Goal: Transaction & Acquisition: Purchase product/service

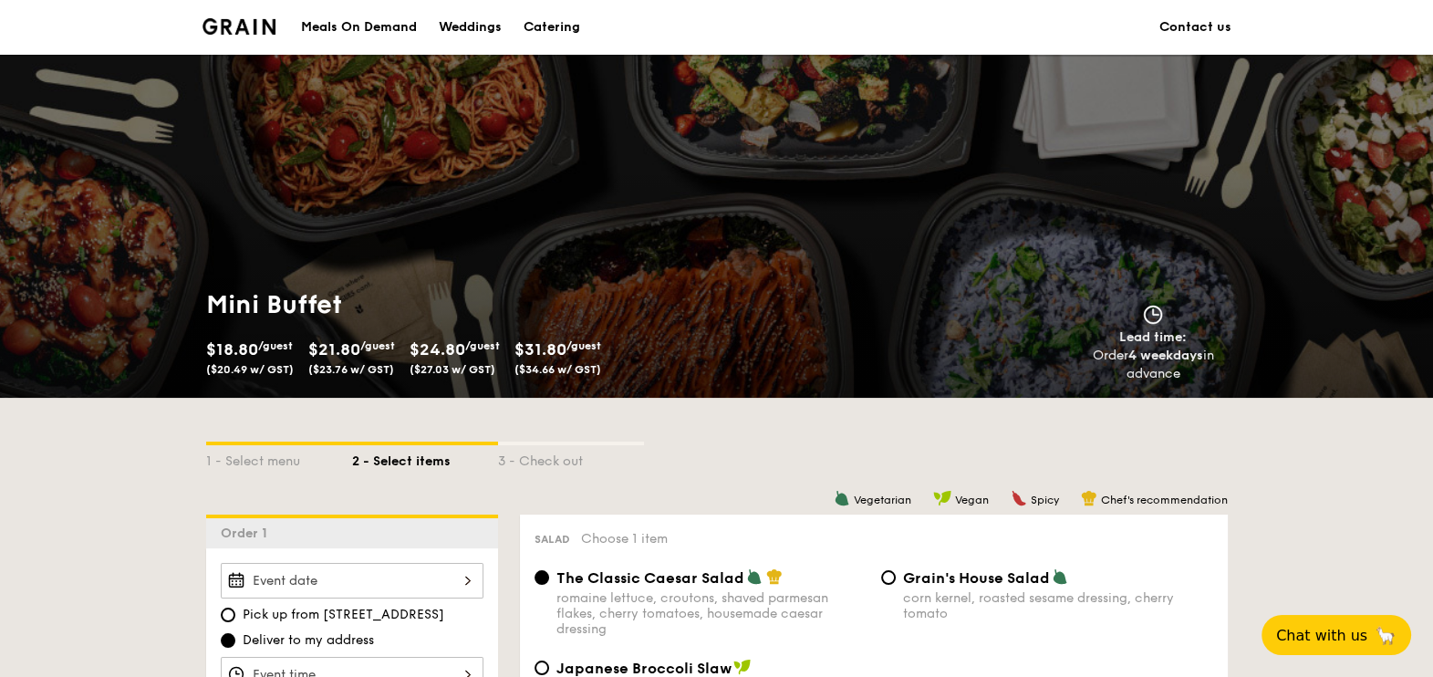
click at [381, 33] on div "Meals On Demand" at bounding box center [359, 27] width 116 height 55
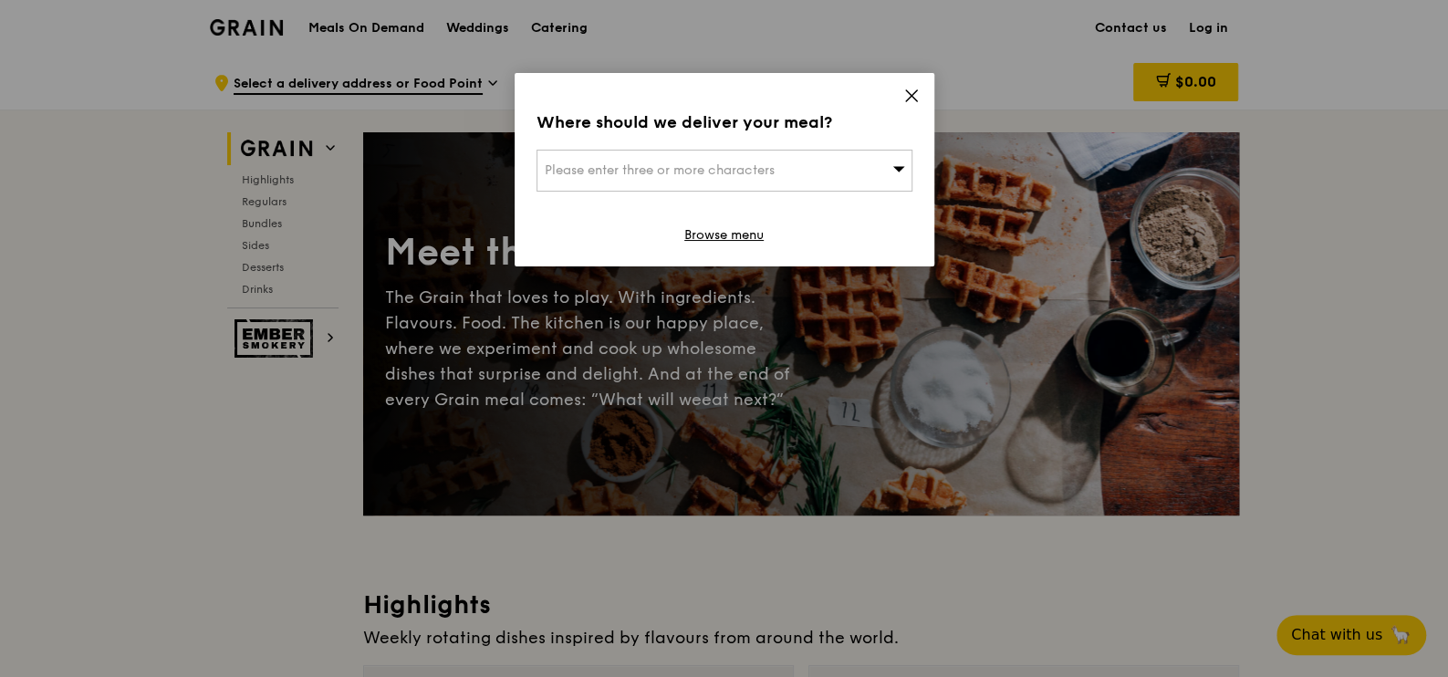
click at [906, 97] on icon at bounding box center [911, 96] width 16 height 16
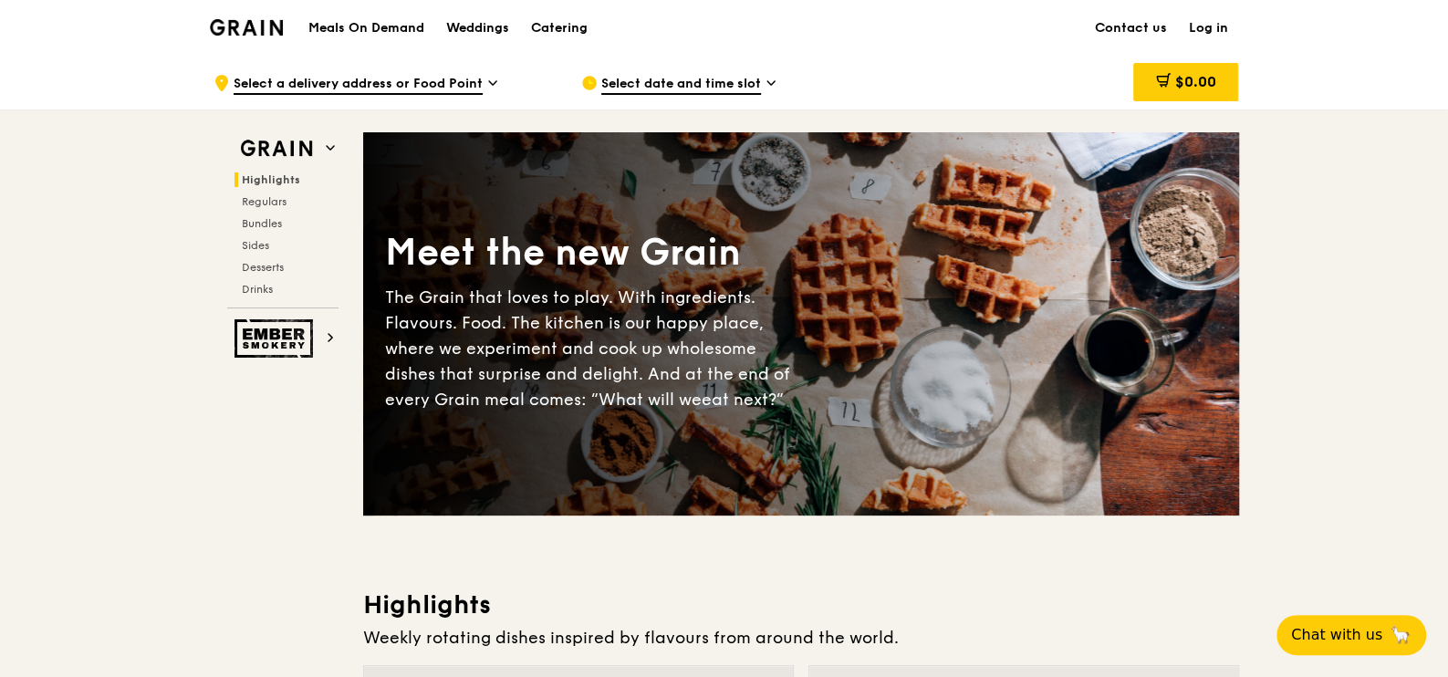
click at [258, 26] on img at bounding box center [247, 27] width 74 height 16
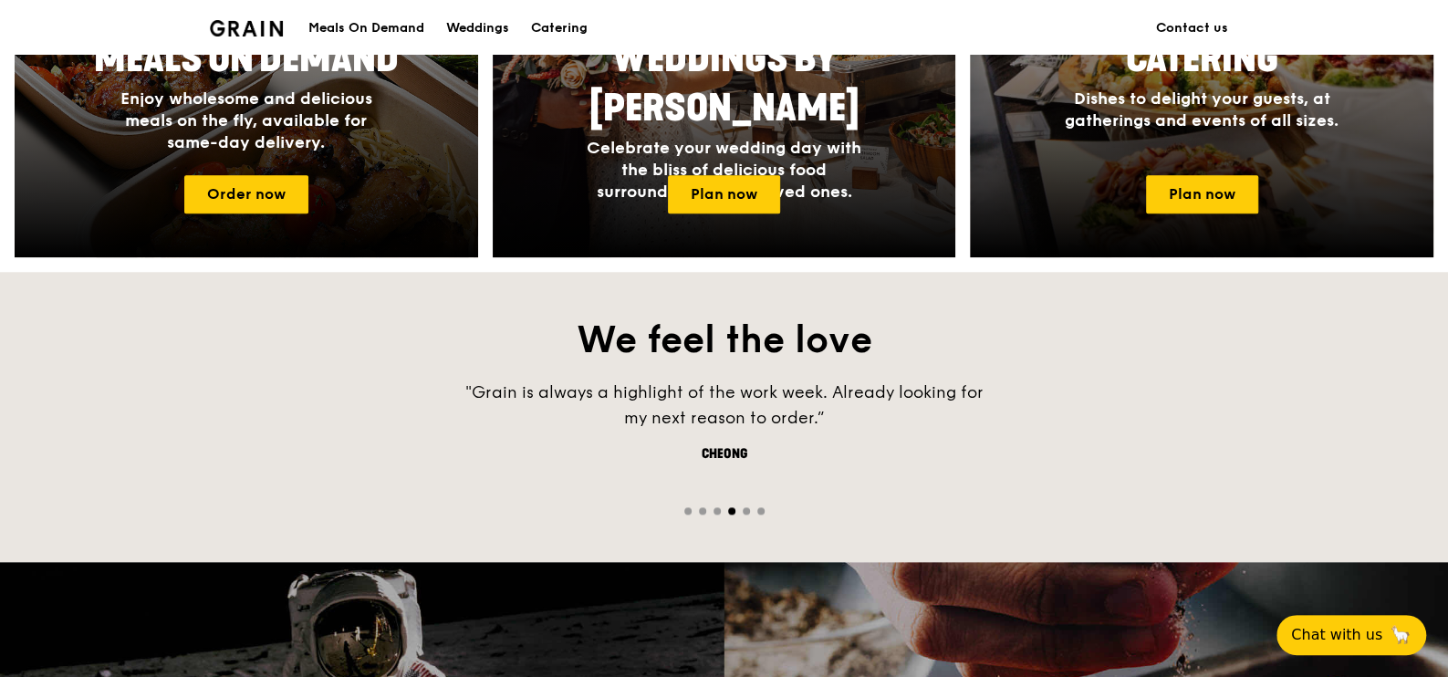
scroll to position [812, 0]
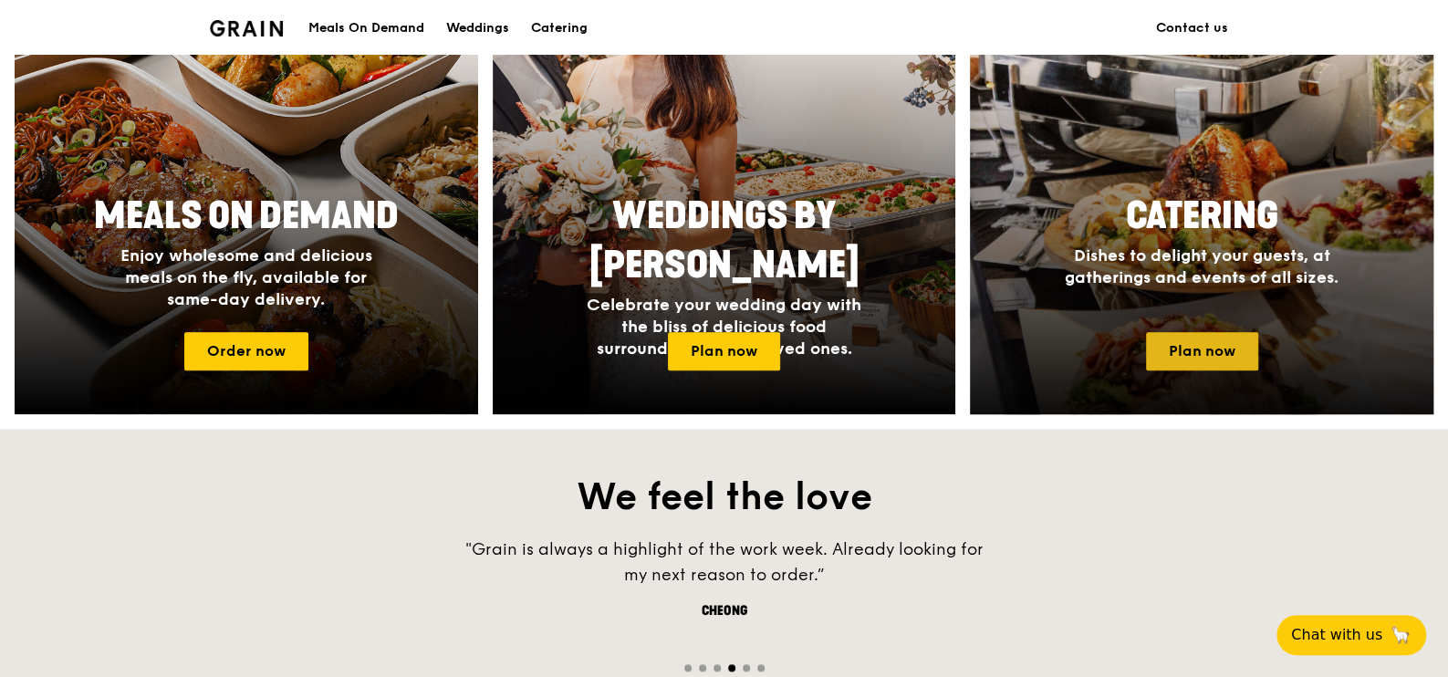
click at [1218, 348] on link "Plan now" at bounding box center [1202, 351] width 112 height 38
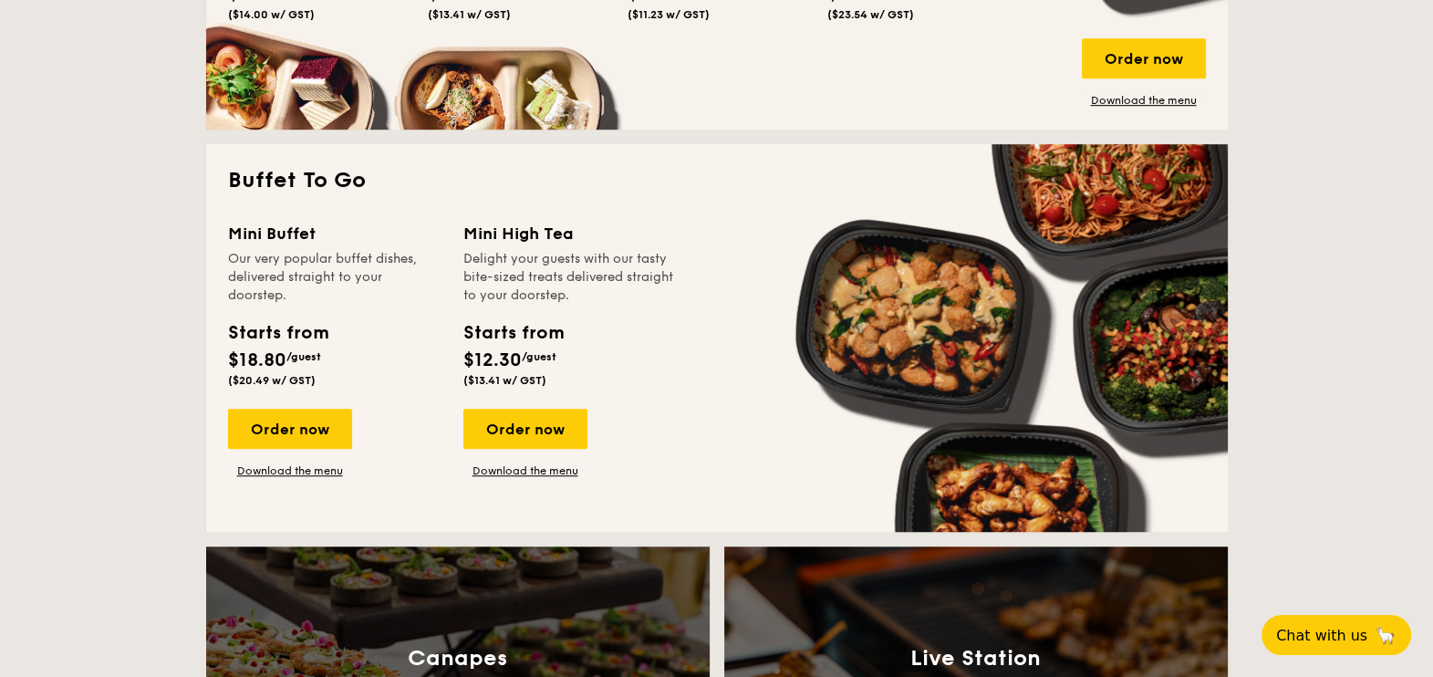
scroll to position [1481, 0]
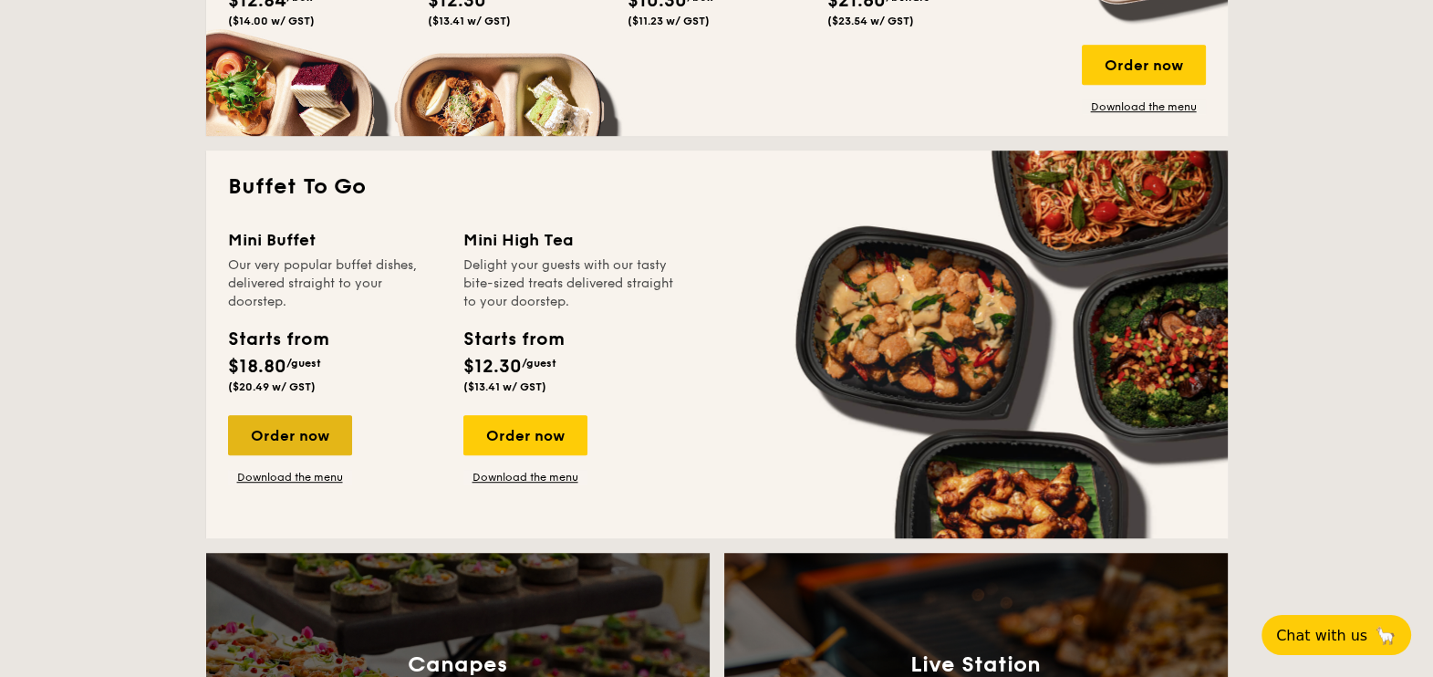
click at [296, 428] on div "Order now" at bounding box center [290, 435] width 124 height 40
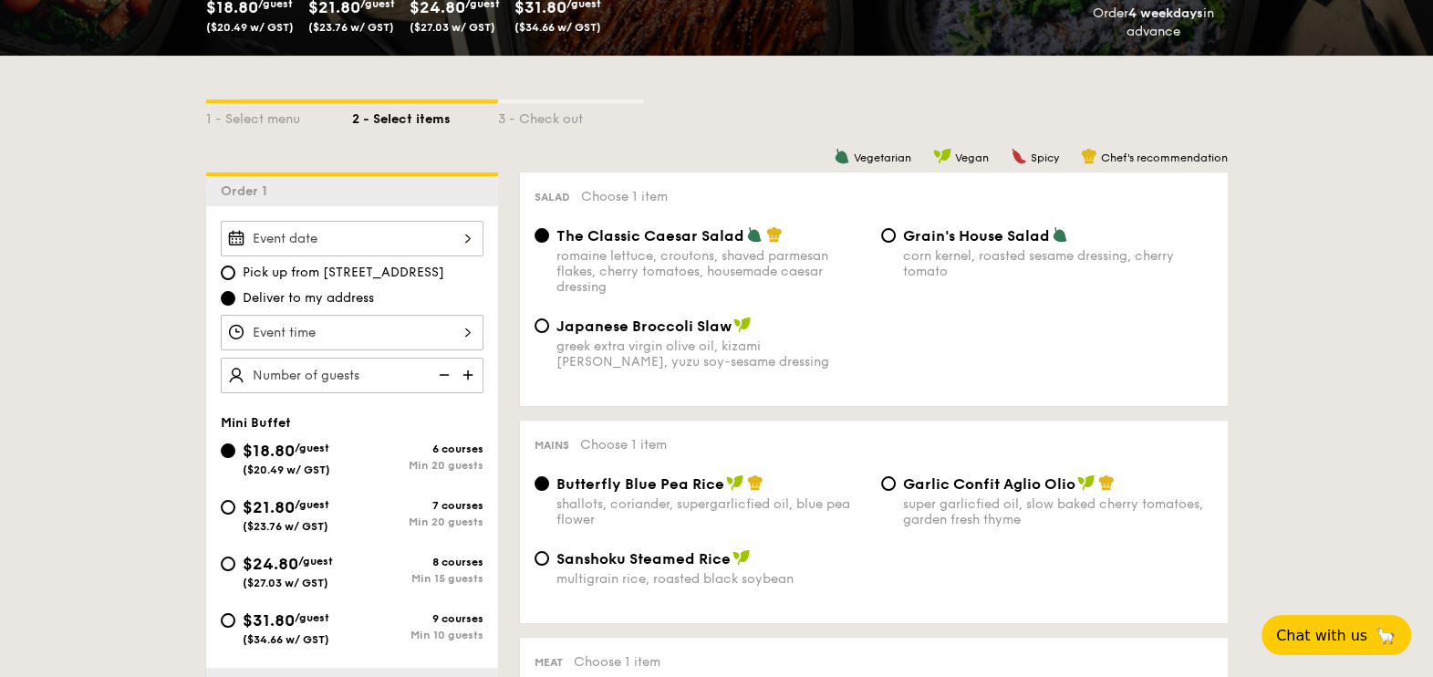
scroll to position [455, 0]
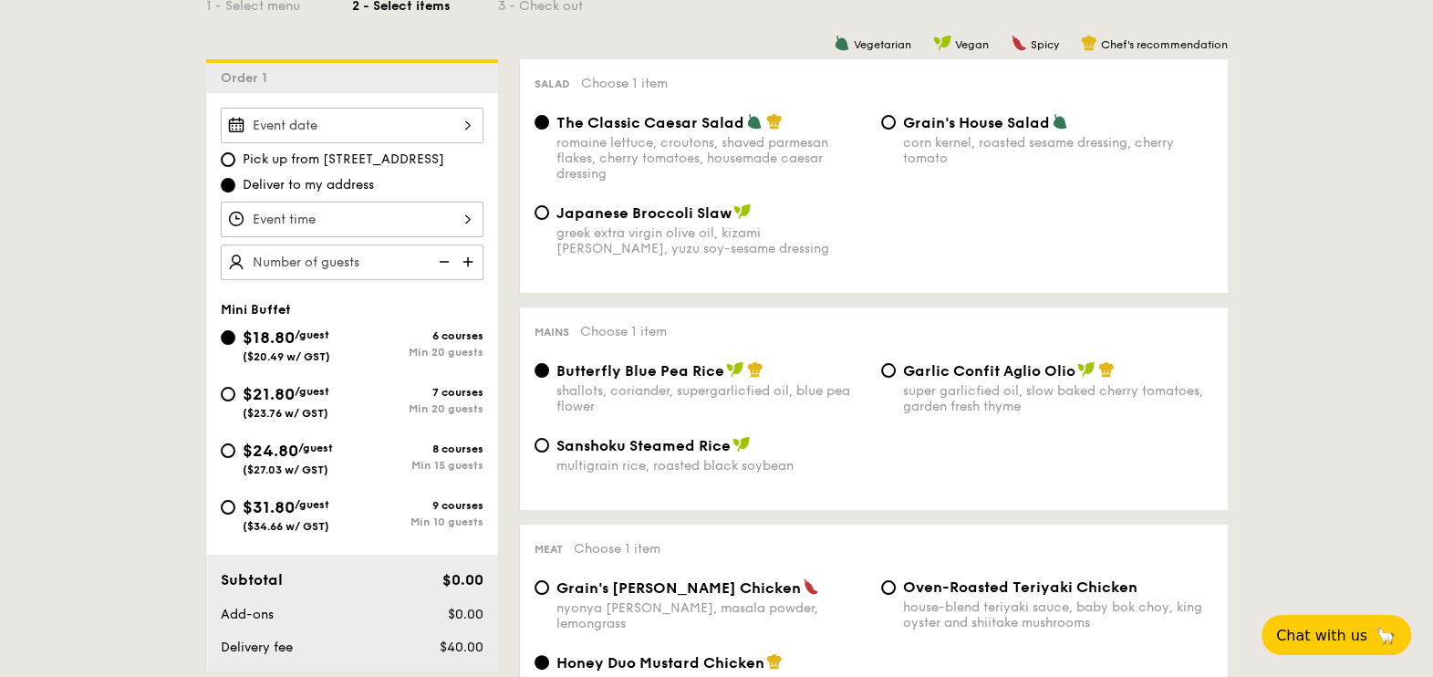
click at [315, 515] on div "$31.80 /guest ($34.66 w/ GST)" at bounding box center [286, 513] width 87 height 38
click at [235, 514] on input "$31.80 /guest ($34.66 w/ GST) 9 courses Min 10 guests" at bounding box center [228, 507] width 15 height 15
radio input "true"
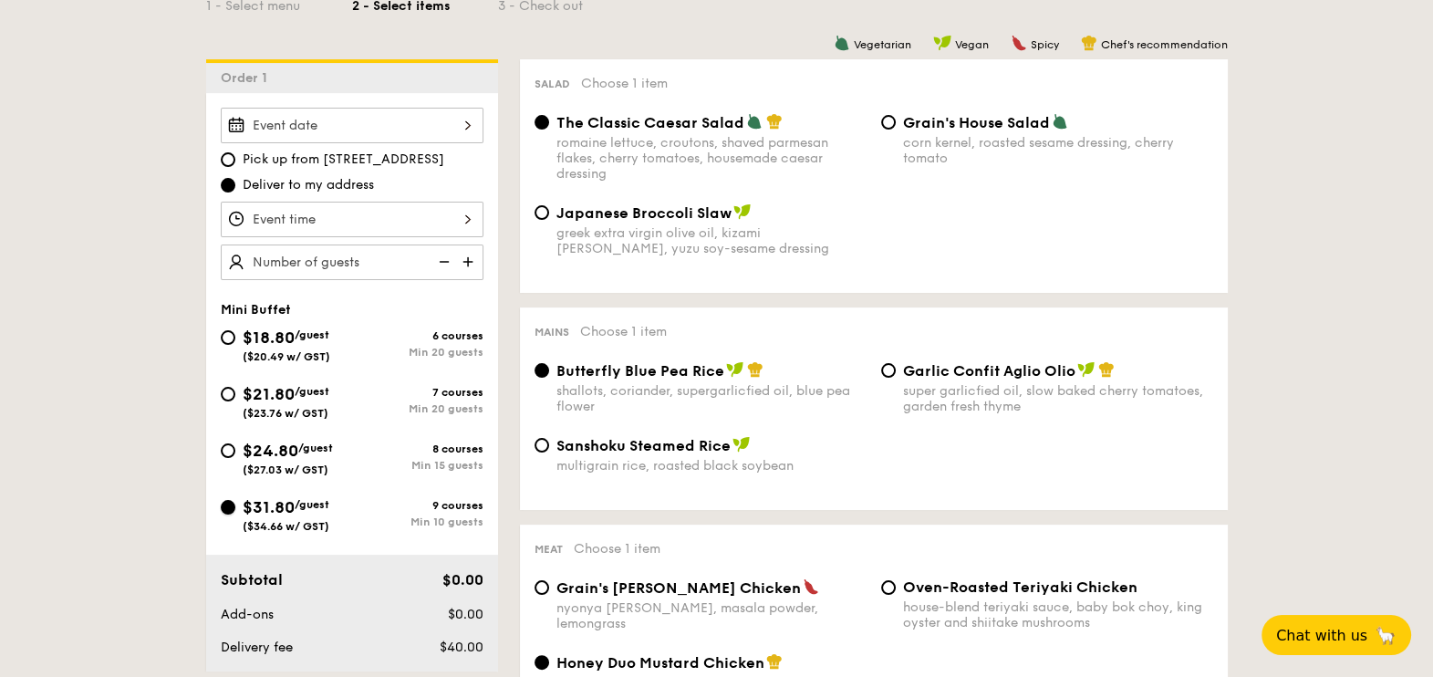
radio input "false"
radio input "true"
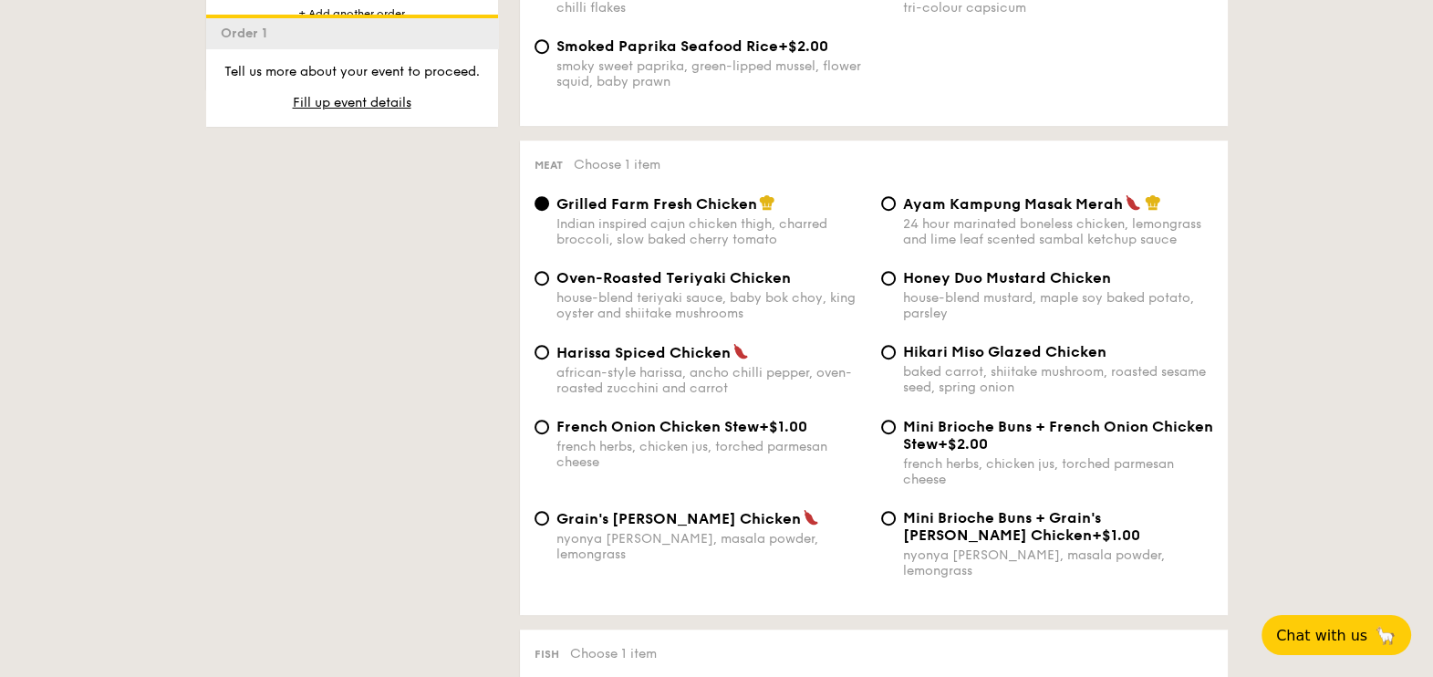
scroll to position [1368, 0]
